Goal: Information Seeking & Learning: Learn about a topic

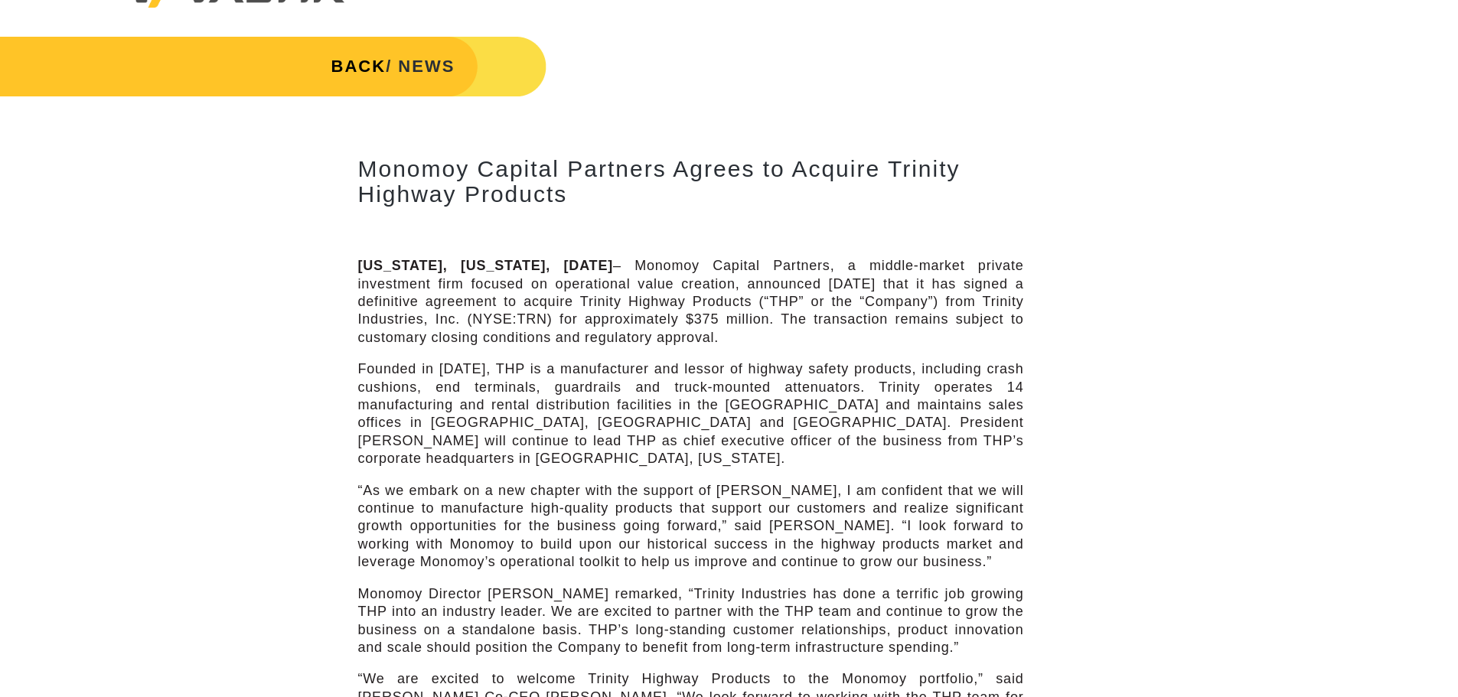
scroll to position [77, 0]
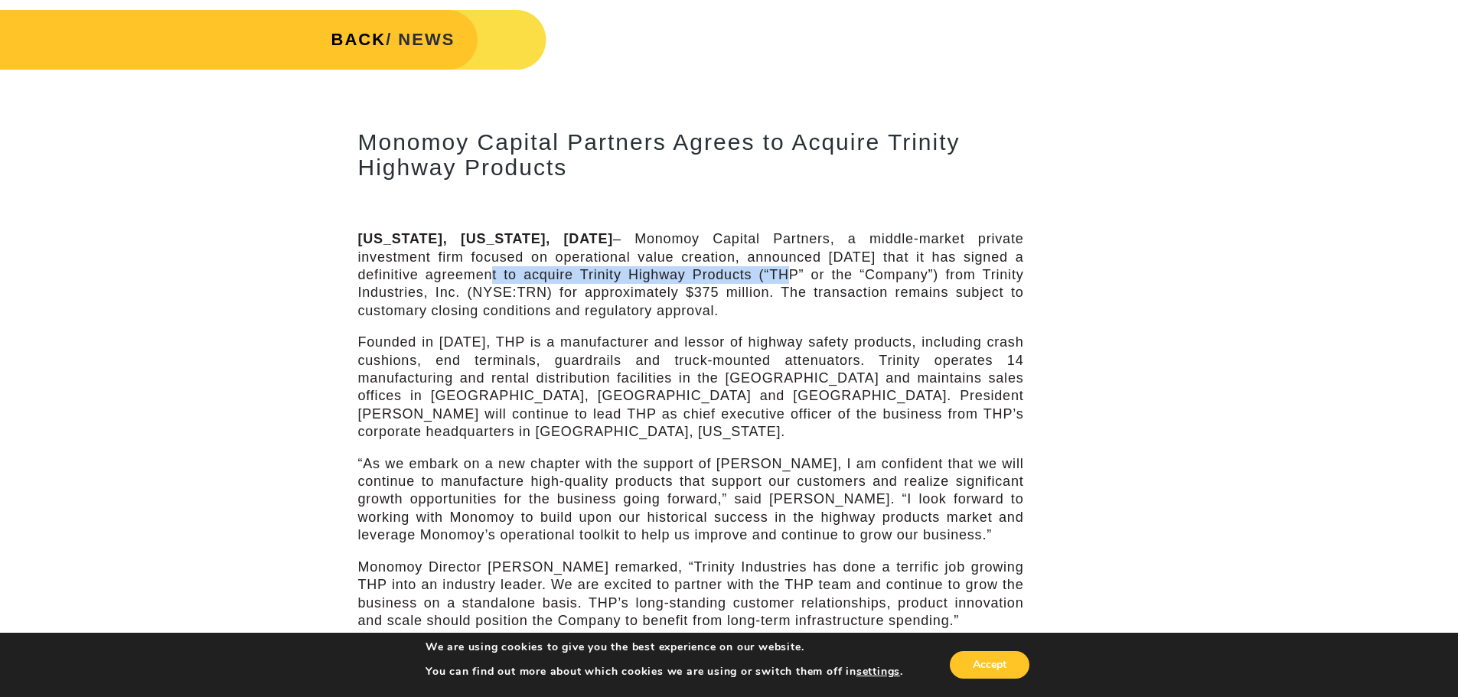
drag, startPoint x: 490, startPoint y: 274, endPoint x: 786, endPoint y: 276, distance: 296.2
click at [786, 276] on p "[US_STATE], [US_STATE], [DATE] – Monomoy Capital Partners, a middle-market priv…" at bounding box center [691, 275] width 666 height 90
click at [1023, 661] on button "Accept" at bounding box center [990, 665] width 80 height 28
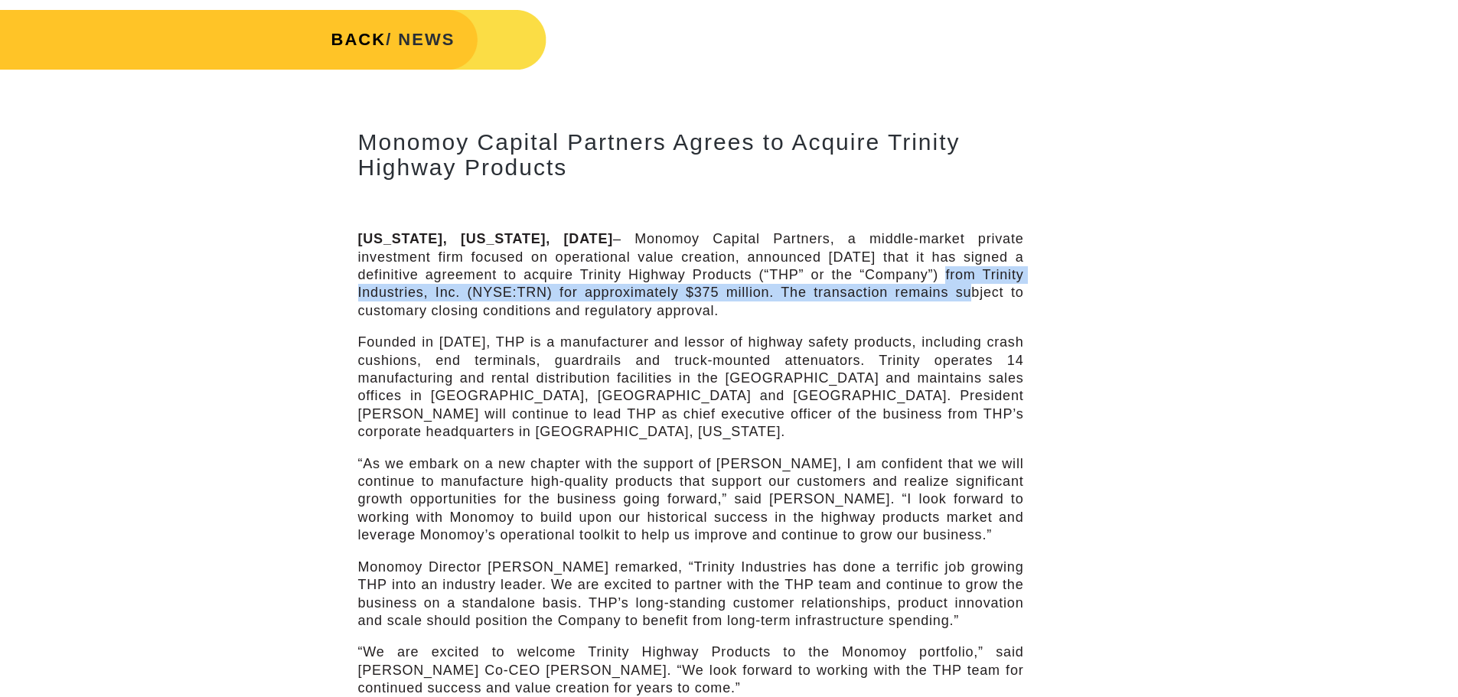
drag, startPoint x: 945, startPoint y: 276, endPoint x: 969, endPoint y: 287, distance: 26.0
click at [969, 287] on p "[US_STATE], [US_STATE], [DATE] – Monomoy Capital Partners, a middle-market priv…" at bounding box center [691, 275] width 666 height 90
click at [971, 287] on p "[US_STATE], [US_STATE], [DATE] – Monomoy Capital Partners, a middle-market priv…" at bounding box center [691, 275] width 666 height 90
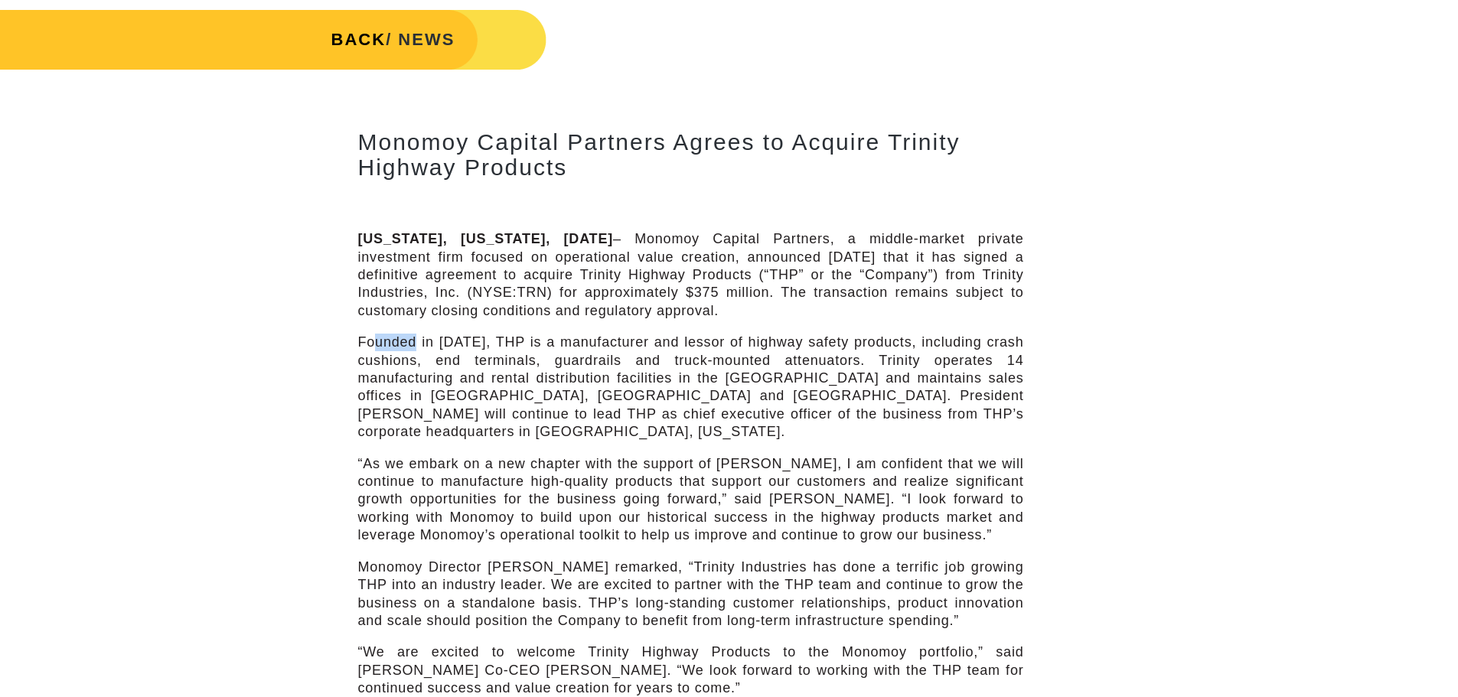
drag, startPoint x: 374, startPoint y: 331, endPoint x: 421, endPoint y: 332, distance: 47.5
click at [421, 332] on div "[US_STATE], [US_STATE], [DATE] – Monomoy Capital Partners, a middle-market priv…" at bounding box center [691, 632] width 666 height 804
